Goal: Download file/media

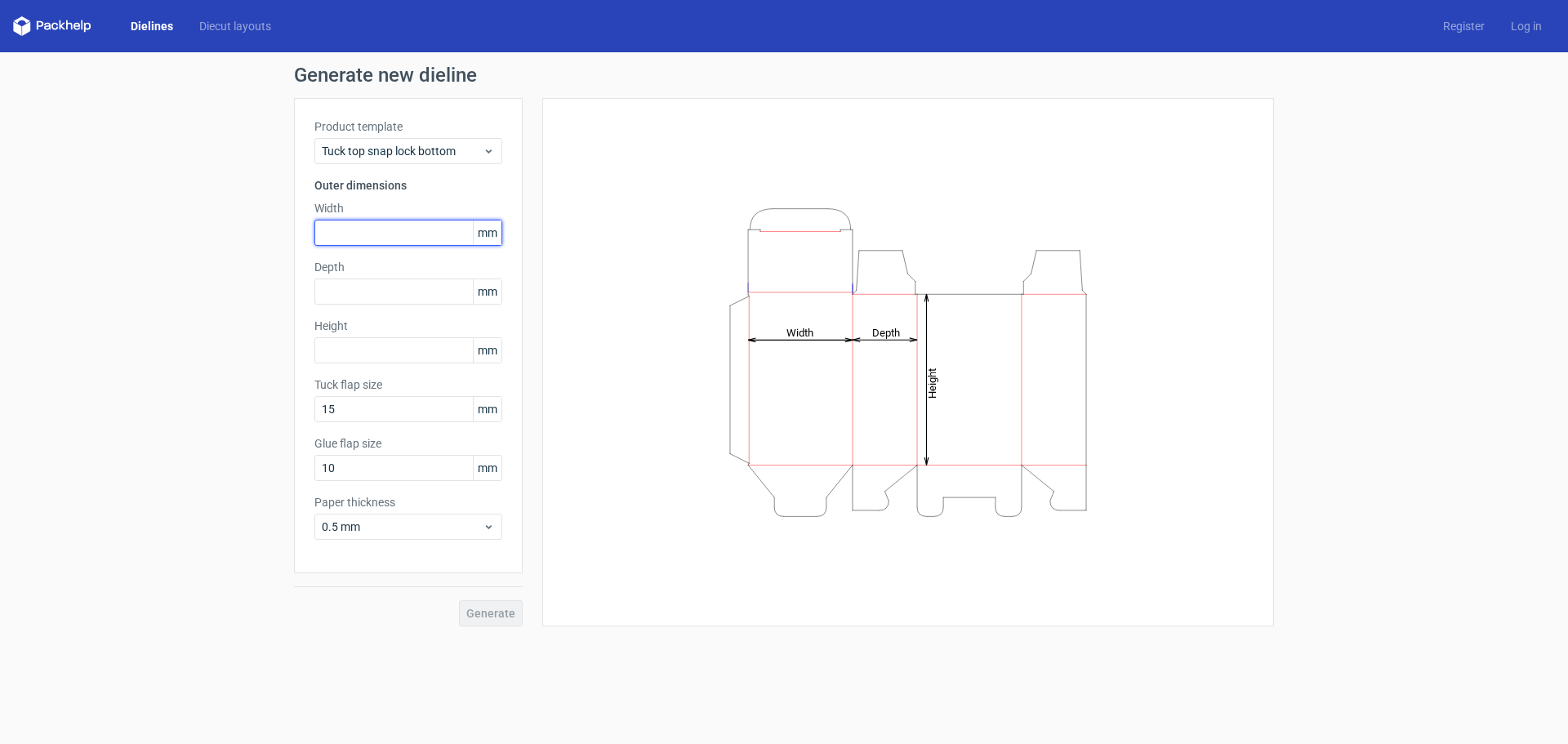
click at [390, 245] on input "text" at bounding box center [408, 232] width 188 height 26
click at [426, 228] on input "text" at bounding box center [408, 232] width 188 height 26
click at [360, 241] on input "text" at bounding box center [408, 232] width 188 height 26
type input "176"
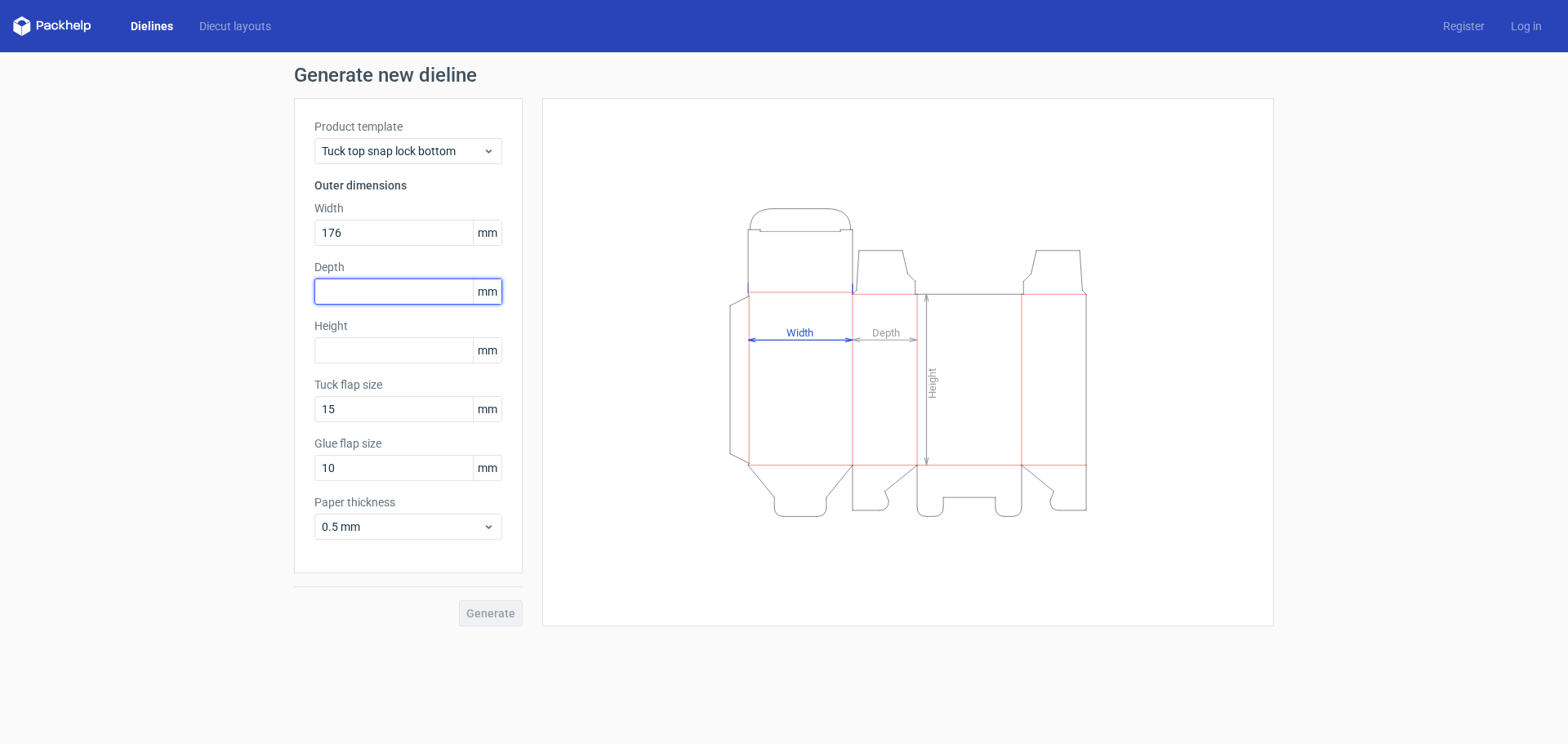
click at [360, 287] on input "text" at bounding box center [408, 291] width 188 height 26
type input "350"
click at [382, 344] on input "text" at bounding box center [408, 350] width 188 height 26
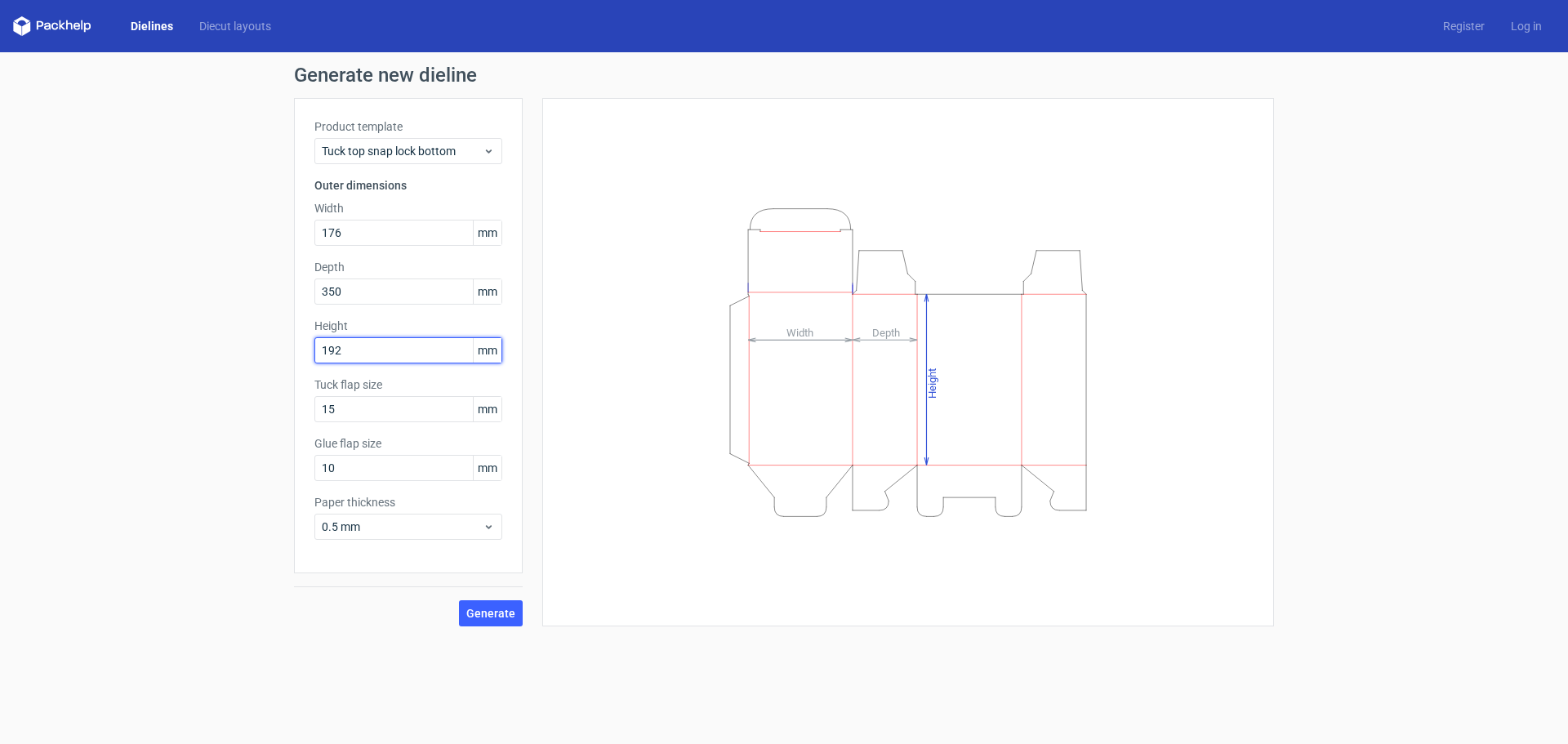
type input "192"
click at [409, 308] on div "Product template Tuck top snap lock bottom Outer dimensions Width 176 mm Depth …" at bounding box center [407, 336] width 228 height 475
click at [414, 291] on input "350" at bounding box center [408, 291] width 188 height 26
click at [420, 245] on input "176" at bounding box center [408, 232] width 188 height 26
click at [496, 619] on button "Generate" at bounding box center [490, 613] width 63 height 26
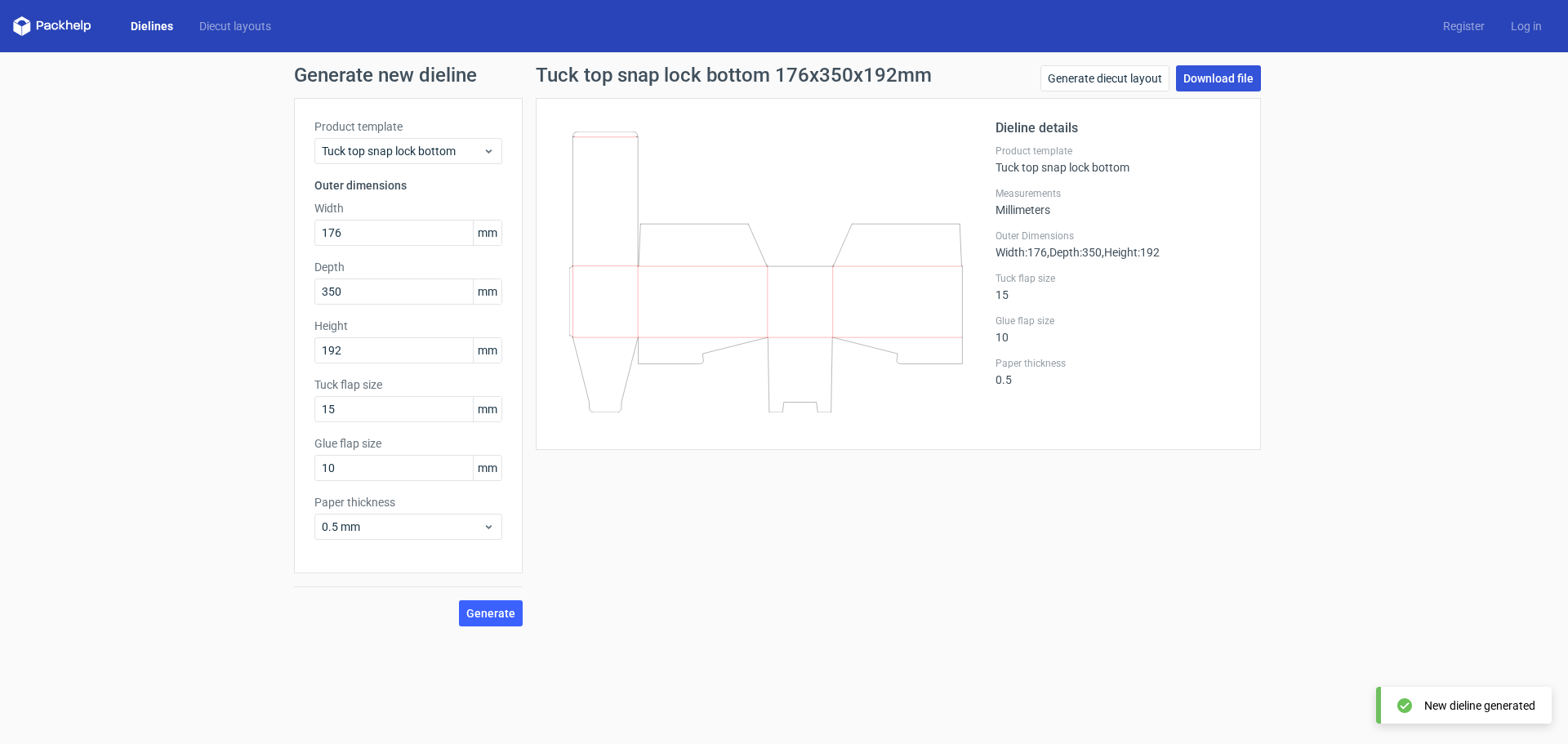
click at [1206, 85] on link "Download file" at bounding box center [1218, 78] width 85 height 26
